Goal: Information Seeking & Learning: Find specific fact

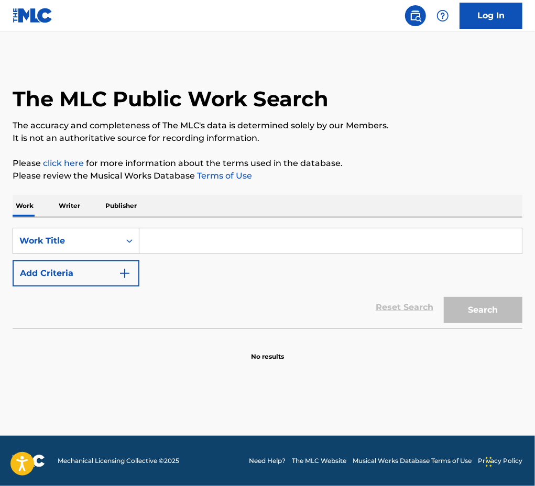
click at [81, 209] on p "Writer" at bounding box center [70, 206] width 28 height 22
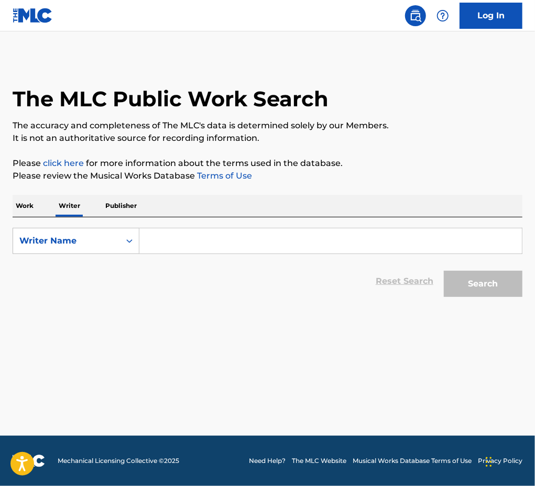
click at [150, 240] on input "Search Form" at bounding box center [330, 240] width 383 height 25
paste input "[PERSON_NAME]"
type input "[PERSON_NAME]"
click at [494, 10] on link "Log In" at bounding box center [491, 16] width 63 height 26
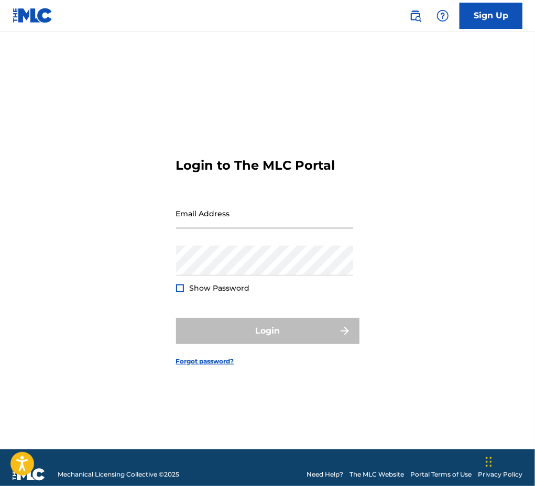
click at [275, 224] on input "Email Address" at bounding box center [264, 214] width 177 height 30
drag, startPoint x: 239, startPoint y: 235, endPoint x: 405, endPoint y: 234, distance: 165.6
click at [401, 234] on div "Login to The MLC Portal Email Address [PERSON_NAME][EMAIL_ADDRESS][DOMAIN_NAME]…" at bounding box center [267, 254] width 535 height 392
click at [293, 228] on input "[PERSON_NAME][EMAIL_ADDRESS][PERSON_NAME][DOMAIN_NAME]" at bounding box center [264, 214] width 177 height 30
click at [276, 228] on input "[PERSON_NAME][EMAIL_ADDRESS][PERSON_NAME][DOMAIN_NAME]" at bounding box center [264, 214] width 177 height 30
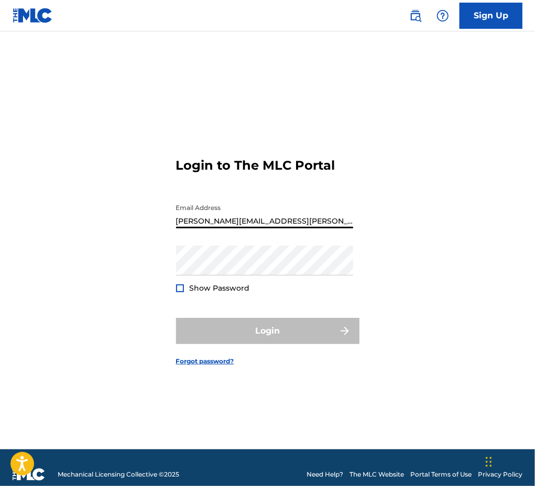
click at [276, 228] on input "[PERSON_NAME][EMAIL_ADDRESS][PERSON_NAME][DOMAIN_NAME]" at bounding box center [264, 214] width 177 height 30
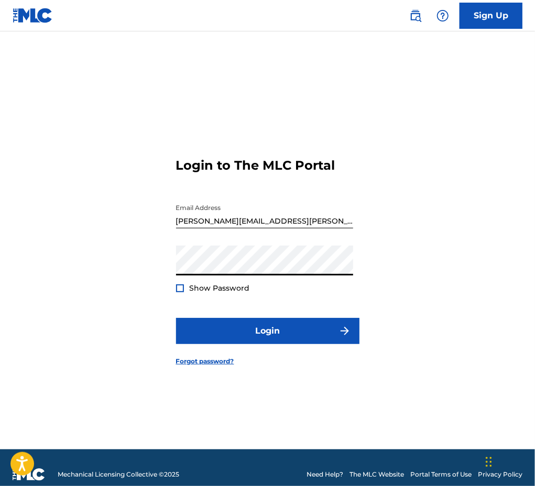
click at [230, 310] on form "Login to The MLC Portal Email Address [PERSON_NAME][EMAIL_ADDRESS][PERSON_NAME]…" at bounding box center [267, 254] width 183 height 392
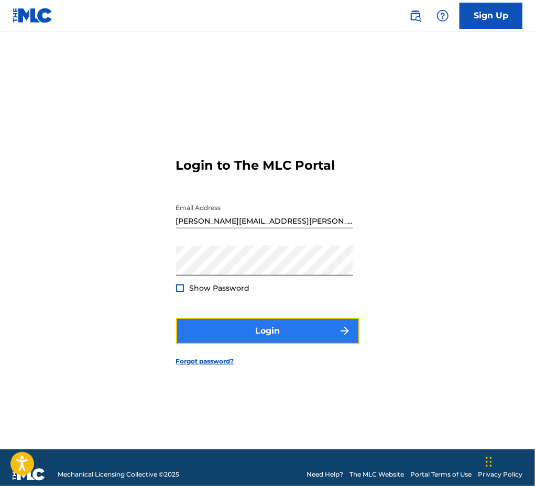
click at [269, 344] on button "Login" at bounding box center [267, 331] width 183 height 26
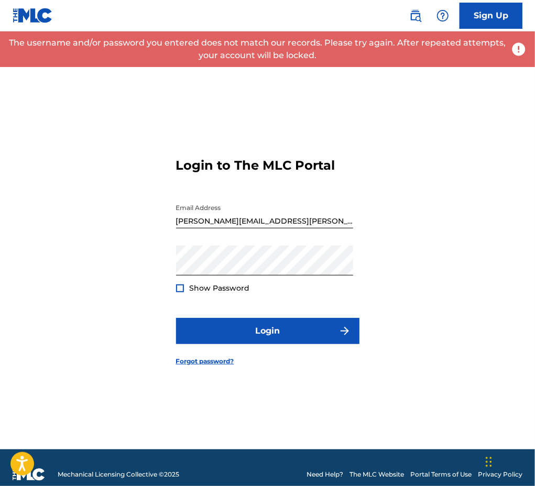
click at [317, 228] on input "[PERSON_NAME][EMAIL_ADDRESS][PERSON_NAME][DOMAIN_NAME]" at bounding box center [264, 214] width 177 height 30
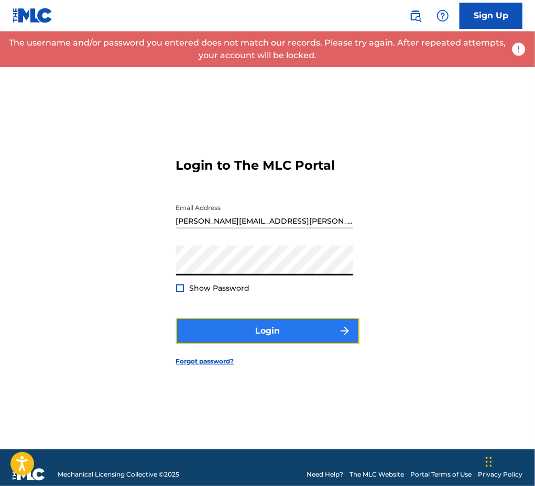
click at [199, 344] on button "Login" at bounding box center [267, 331] width 183 height 26
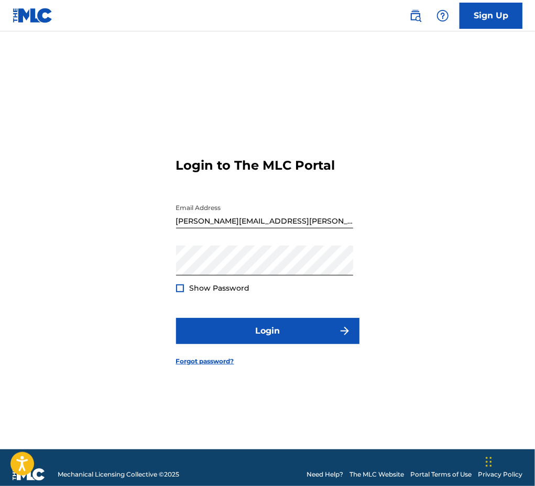
click at [328, 241] on div "Email Address [PERSON_NAME][EMAIL_ADDRESS][PERSON_NAME][DOMAIN_NAME]" at bounding box center [264, 222] width 177 height 47
click at [328, 228] on input "[PERSON_NAME][EMAIL_ADDRESS][PERSON_NAME][DOMAIN_NAME]" at bounding box center [264, 214] width 177 height 30
type input "[PERSON_NAME][EMAIL_ADDRESS][PERSON_NAME][DOMAIN_NAME]"
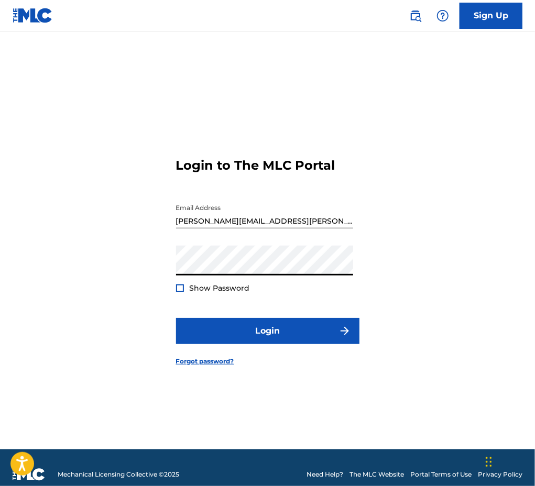
click at [328, 228] on input "[PERSON_NAME][EMAIL_ADDRESS][PERSON_NAME][DOMAIN_NAME]" at bounding box center [264, 214] width 177 height 30
click at [321, 228] on input "[PERSON_NAME][EMAIL_ADDRESS][PERSON_NAME][DOMAIN_NAME]" at bounding box center [264, 214] width 177 height 30
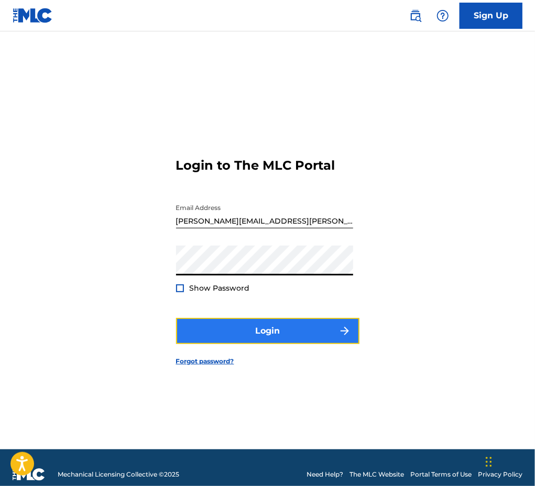
click at [296, 340] on button "Login" at bounding box center [267, 331] width 183 height 26
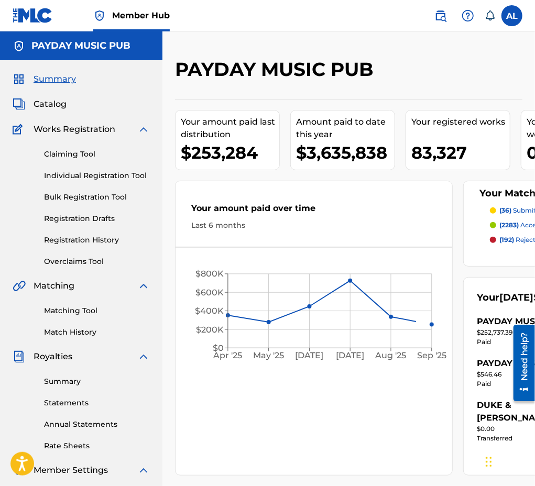
click at [61, 93] on div "Summary Catalog Works Registration Claiming Tool Individual Registration Tool B…" at bounding box center [81, 329] width 162 height 539
click at [61, 99] on span "Catalog" at bounding box center [50, 104] width 33 height 13
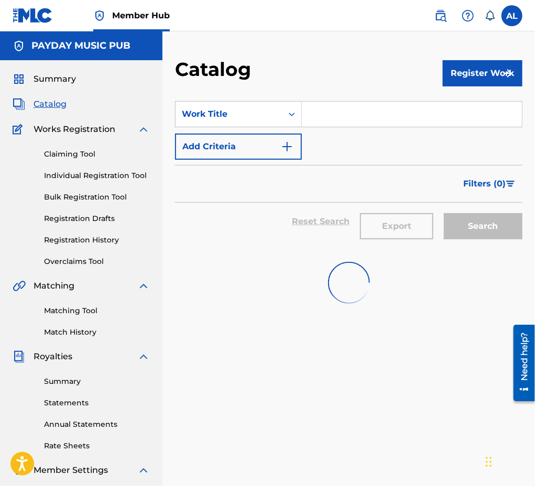
click at [325, 124] on input "Search Form" at bounding box center [412, 114] width 220 height 25
click at [261, 114] on div "Work Title" at bounding box center [229, 114] width 94 height 13
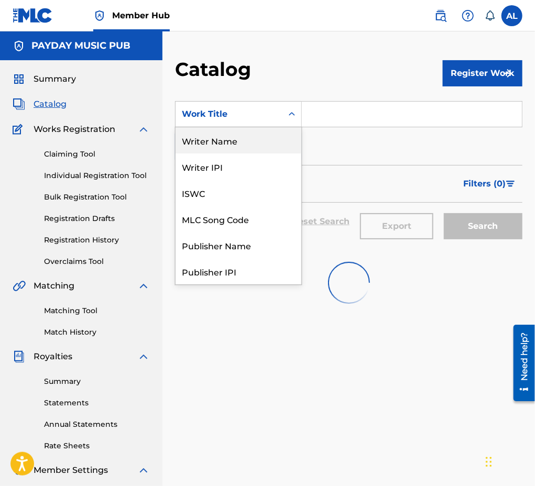
click at [251, 150] on div "Writer Name" at bounding box center [239, 140] width 126 height 26
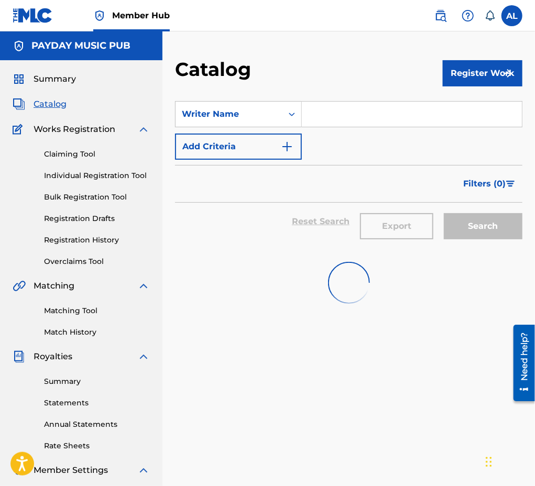
click at [355, 112] on input "Search Form" at bounding box center [412, 114] width 220 height 25
type input "S"
type input "I"
paste input "[PERSON_NAME]"
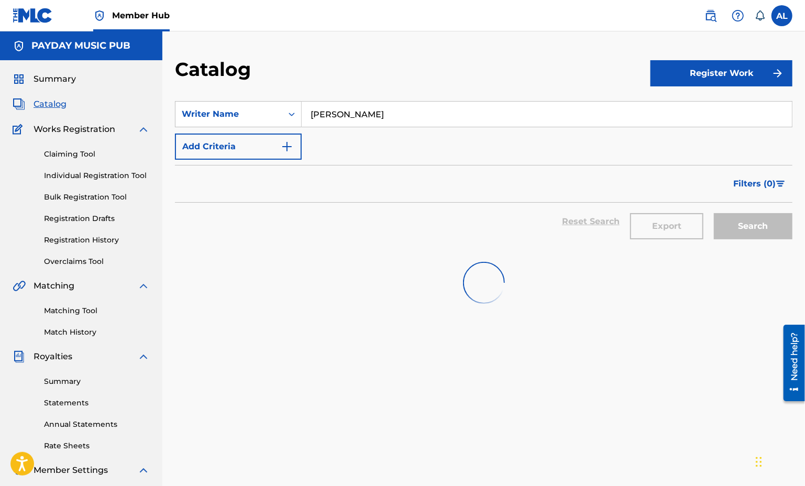
type input "[PERSON_NAME]"
click at [508, 162] on form "SearchWithCriteria28f608ed-6ce7-465e-b19c-37f377c82c3d Writer Name [PERSON_NAME…" at bounding box center [484, 175] width 618 height 148
click at [426, 115] on input "[PERSON_NAME]" at bounding box center [547, 114] width 490 height 25
click at [39, 106] on span "Catalog" at bounding box center [50, 104] width 33 height 13
click at [488, 135] on div "SearchWithCriteria28f608ed-6ce7-465e-b19c-37f377c82c3d Writer Name [PERSON_NAME…" at bounding box center [484, 130] width 618 height 59
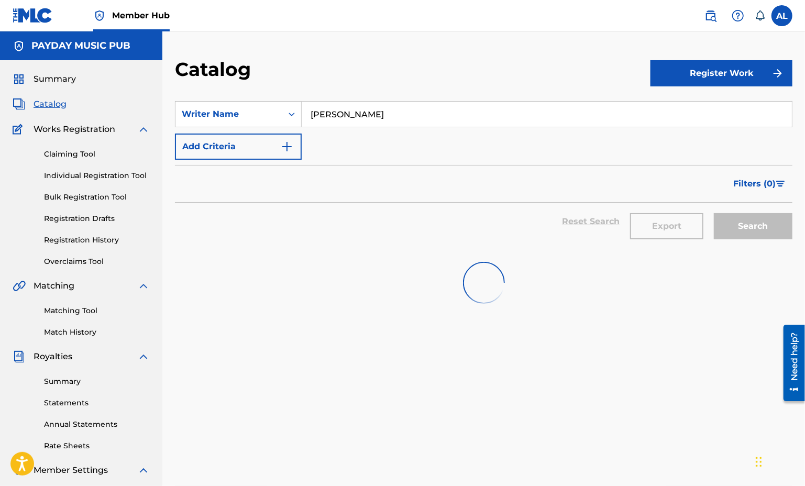
click at [479, 118] on input "[PERSON_NAME]" at bounding box center [547, 114] width 490 height 25
click at [366, 115] on input "Search Form" at bounding box center [547, 114] width 490 height 25
paste input "[PERSON_NAME]"
type input "[PERSON_NAME]"
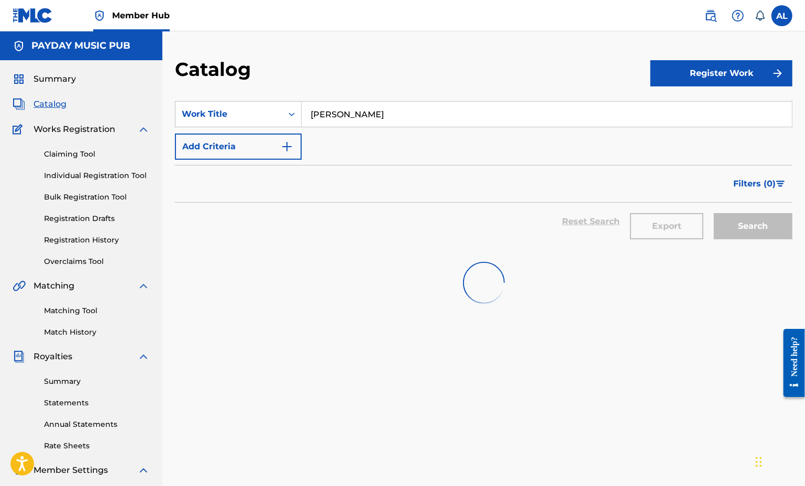
click at [392, 85] on div "Catalog" at bounding box center [413, 73] width 476 height 31
click at [396, 113] on input "[PERSON_NAME]" at bounding box center [547, 114] width 490 height 25
click at [394, 102] on input "[PERSON_NAME]" at bounding box center [547, 114] width 490 height 25
click at [394, 103] on input "[PERSON_NAME]" at bounding box center [547, 114] width 490 height 25
click at [266, 127] on div "SearchWithCriteria5a70b650-0639-41ef-936a-addf809aafa7 Work Title McKelvey Add …" at bounding box center [484, 130] width 618 height 59
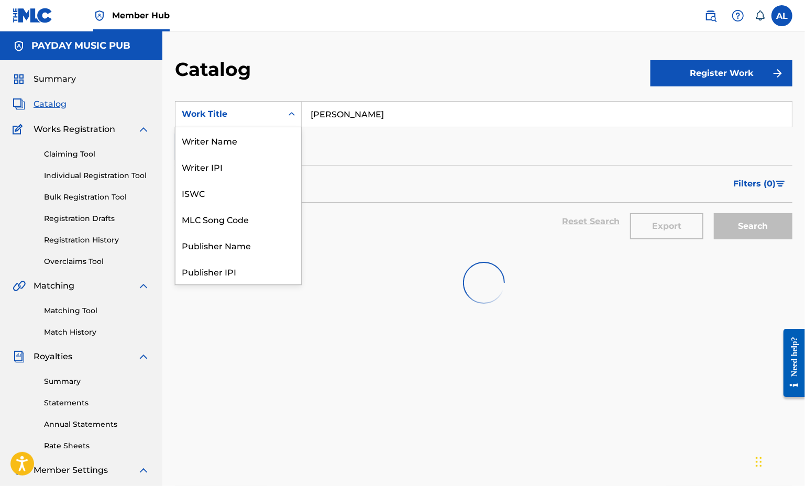
click at [264, 116] on div "Work Title" at bounding box center [229, 114] width 94 height 13
drag, startPoint x: 237, startPoint y: 175, endPoint x: 234, endPoint y: 144, distance: 31.6
click at [235, 144] on div "Writer Name Writer IPI ISWC MLC Song Code Publisher Name Publisher IPI MLC Publ…" at bounding box center [239, 205] width 126 height 157
click at [234, 144] on div "Writer Name" at bounding box center [239, 140] width 126 height 26
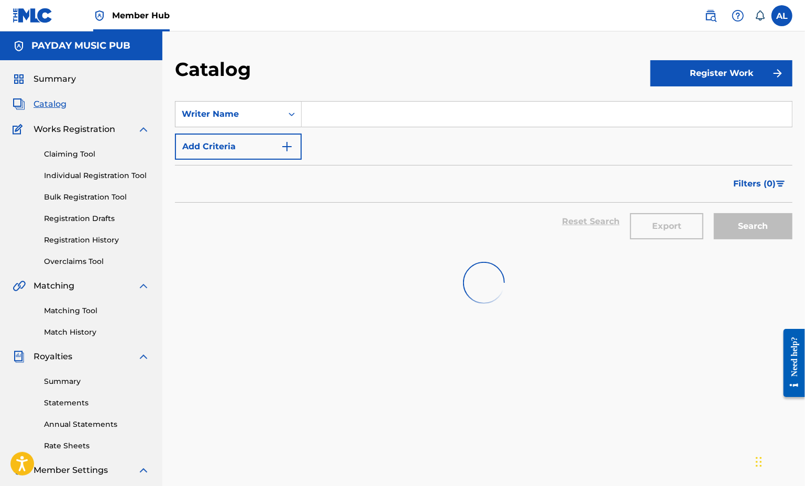
click at [394, 96] on section "SearchWithCriteriacf522532-f045-4b98-899e-e0e7dbee7268 Writer Name Add Criteria…" at bounding box center [484, 169] width 618 height 161
click at [389, 110] on input "Search Form" at bounding box center [547, 114] width 490 height 25
paste input "[PERSON_NAME]"
type input "[PERSON_NAME]"
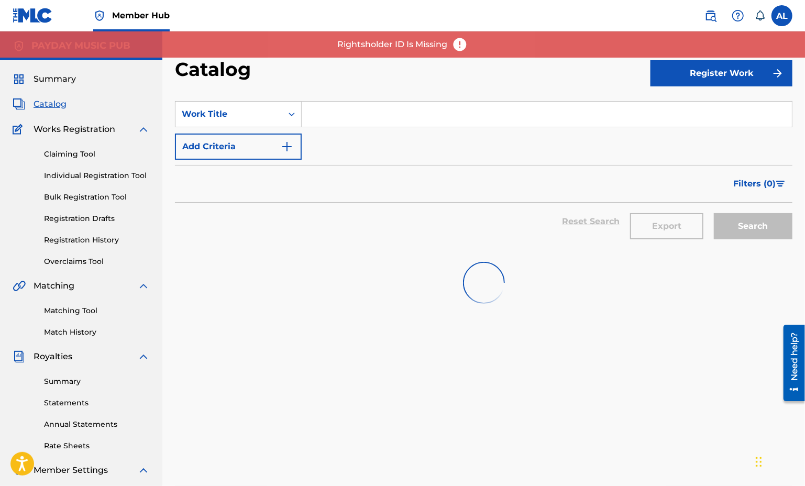
click at [437, 66] on div "Catalog" at bounding box center [413, 73] width 476 height 31
click at [68, 122] on div "Summary Catalog Works Registration Claiming Tool Individual Registration Tool B…" at bounding box center [81, 329] width 162 height 539
click at [70, 138] on div "Claiming Tool Individual Registration Tool Bulk Registration Tool Registration …" at bounding box center [81, 202] width 137 height 132
click at [39, 75] on span "Summary" at bounding box center [55, 79] width 42 height 13
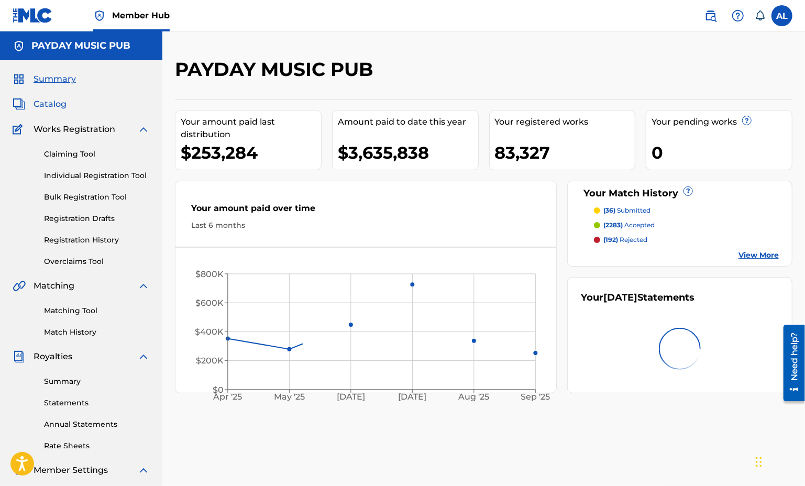
click at [59, 102] on span "Catalog" at bounding box center [50, 104] width 33 height 13
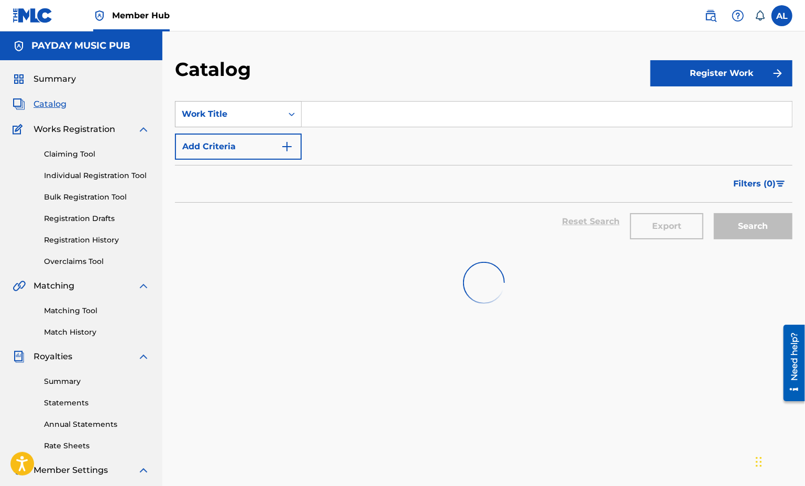
click at [289, 110] on icon "Search Form" at bounding box center [292, 114] width 10 height 10
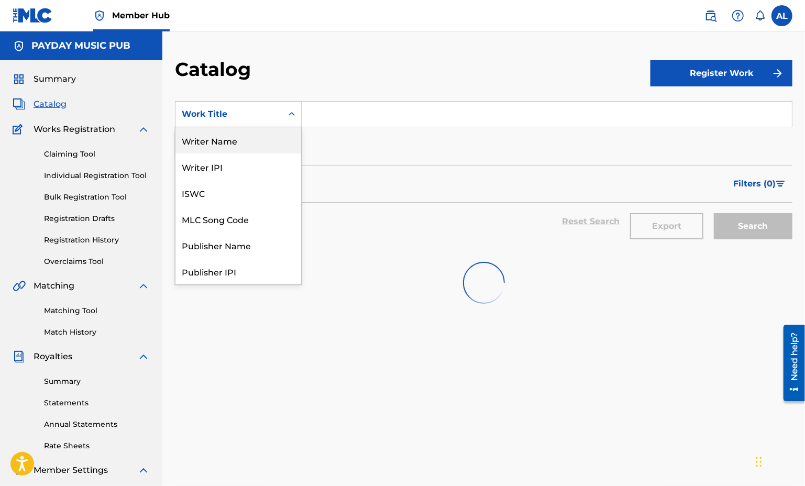
click at [243, 151] on div "Writer Name" at bounding box center [239, 140] width 126 height 26
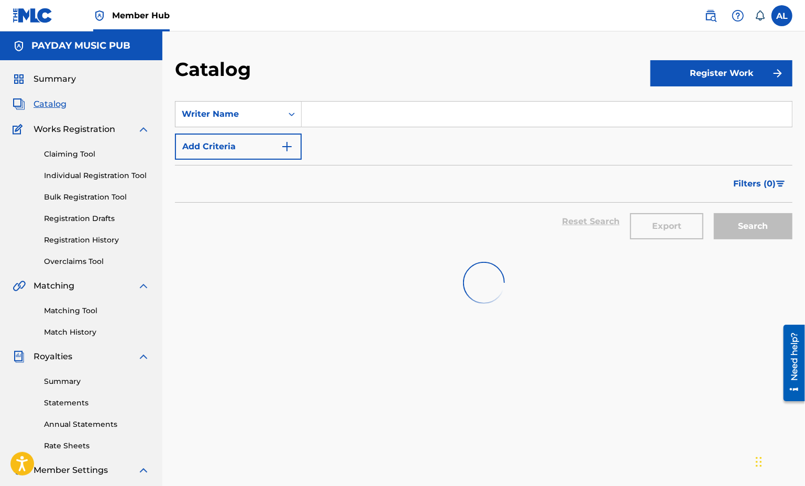
click at [343, 114] on input "Search Form" at bounding box center [547, 114] width 490 height 25
paste input "[PERSON_NAME]"
click at [383, 86] on div "Catalog" at bounding box center [413, 73] width 476 height 31
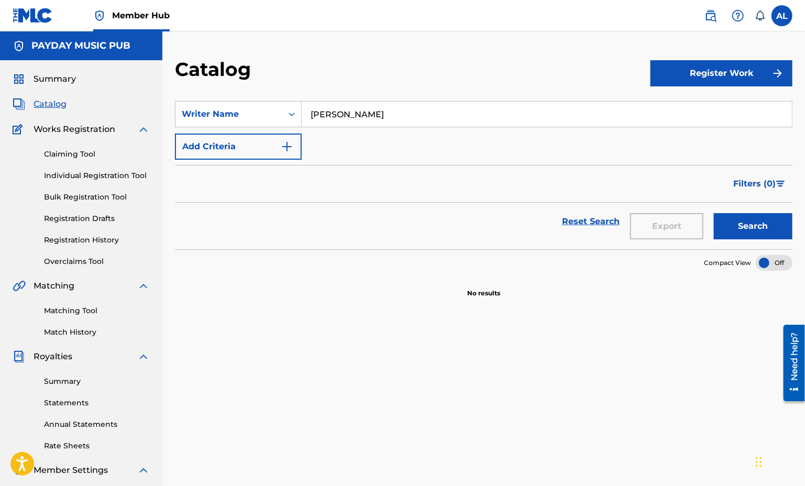
drag, startPoint x: 346, startPoint y: 113, endPoint x: 207, endPoint y: 100, distance: 139.5
click at [211, 101] on section "SearchWithCriteria6c648d6f-dff9-4f48-a075-873174956864 Writer Name McKelvey Add…" at bounding box center [484, 169] width 618 height 161
paste input "oore"
click at [311, 102] on input "Moore" at bounding box center [547, 114] width 490 height 25
click at [317, 110] on input "Moore" at bounding box center [547, 114] width 490 height 25
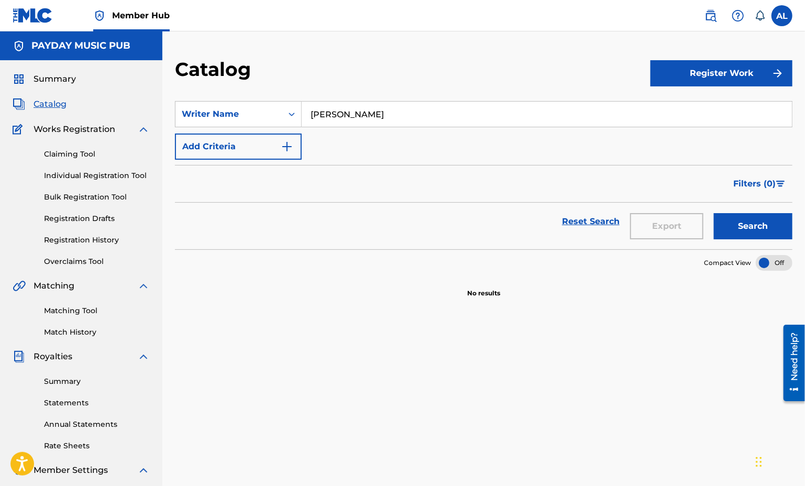
click at [317, 110] on input "Moore" at bounding box center [547, 114] width 490 height 25
click at [714, 213] on button "Search" at bounding box center [753, 226] width 79 height 26
drag, startPoint x: 402, startPoint y: 113, endPoint x: 248, endPoint y: 95, distance: 154.6
click at [252, 97] on section "SearchWithCriteria6c648d6f-dff9-4f48-a075-873174956864 Writer Name Thomas Moore…" at bounding box center [484, 169] width 618 height 161
paste input "Delta Bennett"
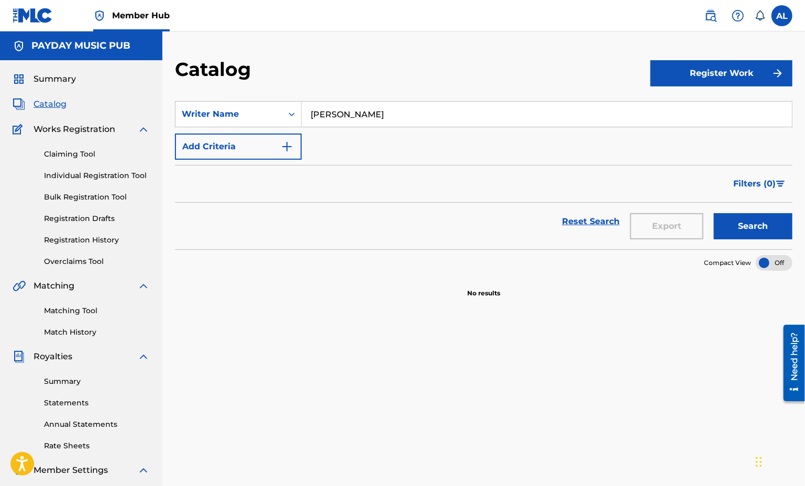
click at [714, 213] on button "Search" at bounding box center [753, 226] width 79 height 26
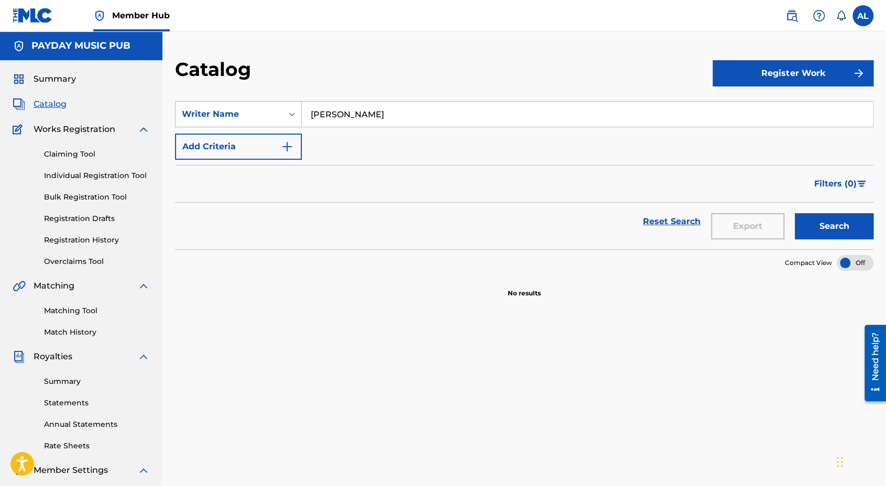
drag, startPoint x: 396, startPoint y: 116, endPoint x: 225, endPoint y: 112, distance: 170.9
click at [231, 113] on div "SearchWithCriteria6c648d6f-dff9-4f48-a075-873174956864 Writer Name Delta Bennett" at bounding box center [524, 114] width 699 height 26
paste input "ilip Venkatesh"
type input "Dilip Venkatesh"
click at [805, 220] on button "Search" at bounding box center [834, 226] width 79 height 26
